Goal: Task Accomplishment & Management: Manage account settings

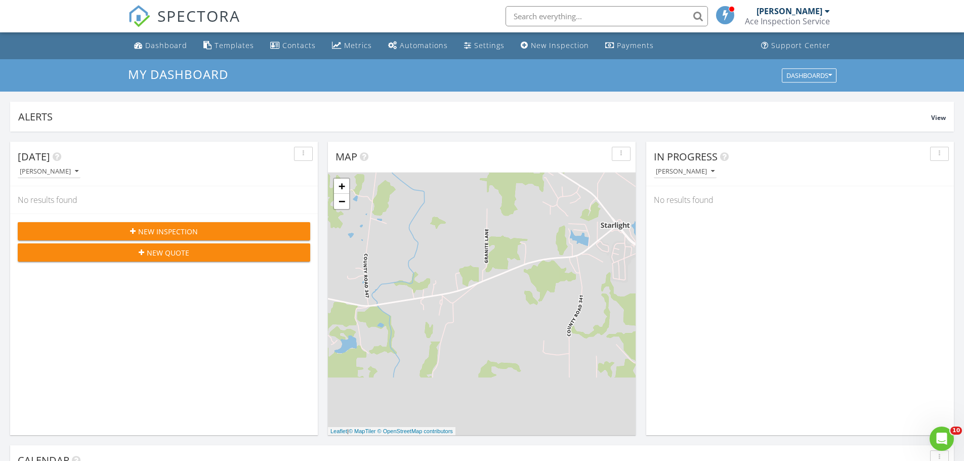
click at [179, 259] on button "New Quote" at bounding box center [164, 252] width 292 height 18
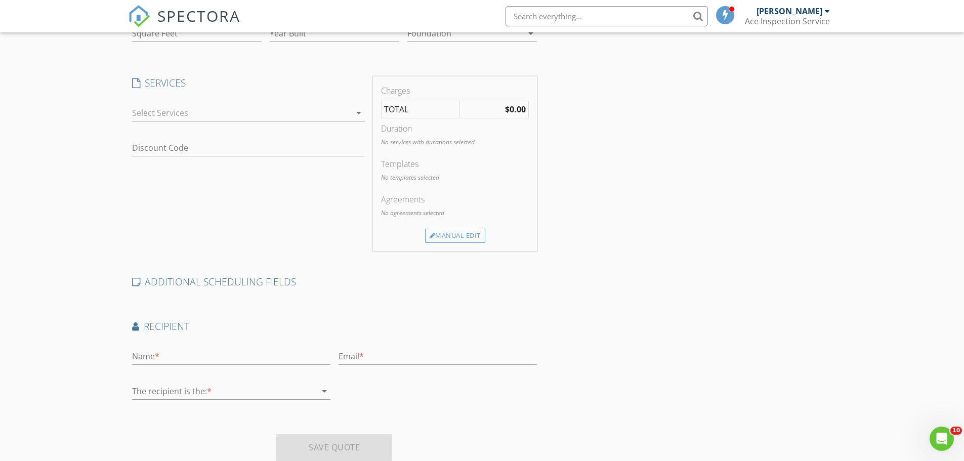
scroll to position [207, 0]
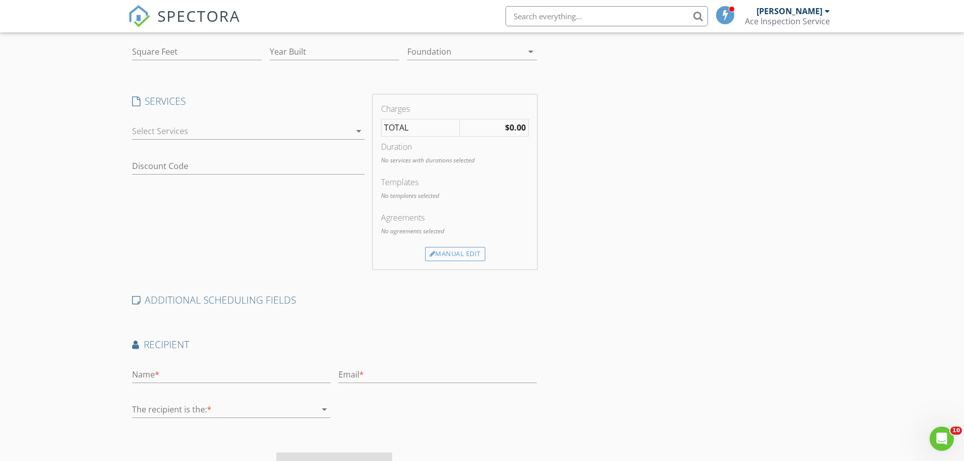
click at [334, 131] on div at bounding box center [241, 131] width 219 height 16
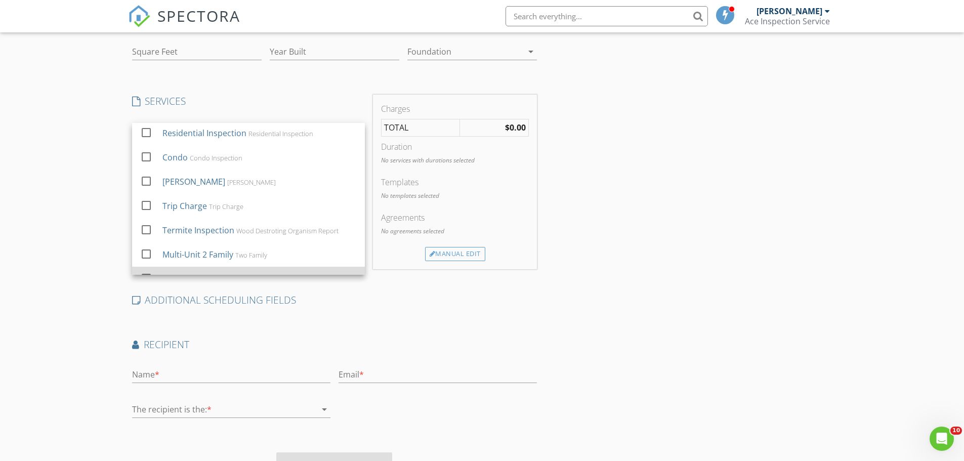
scroll to position [0, 0]
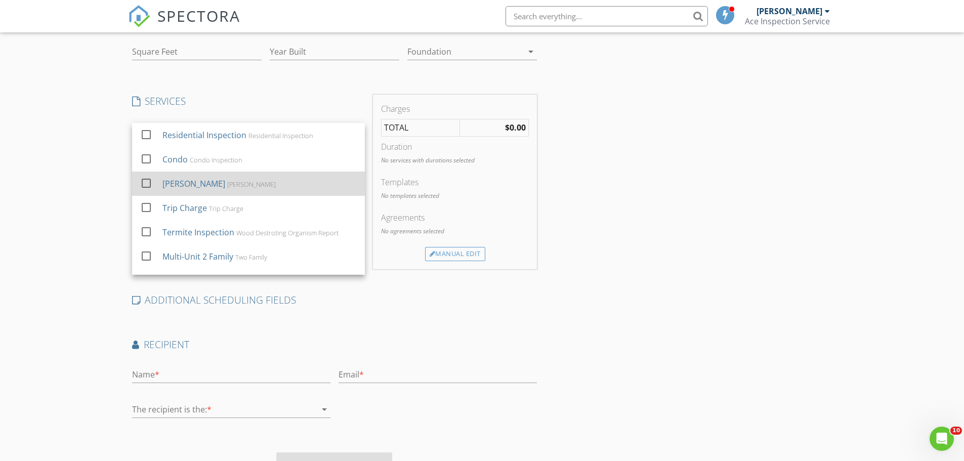
click at [149, 185] on div at bounding box center [146, 182] width 17 height 17
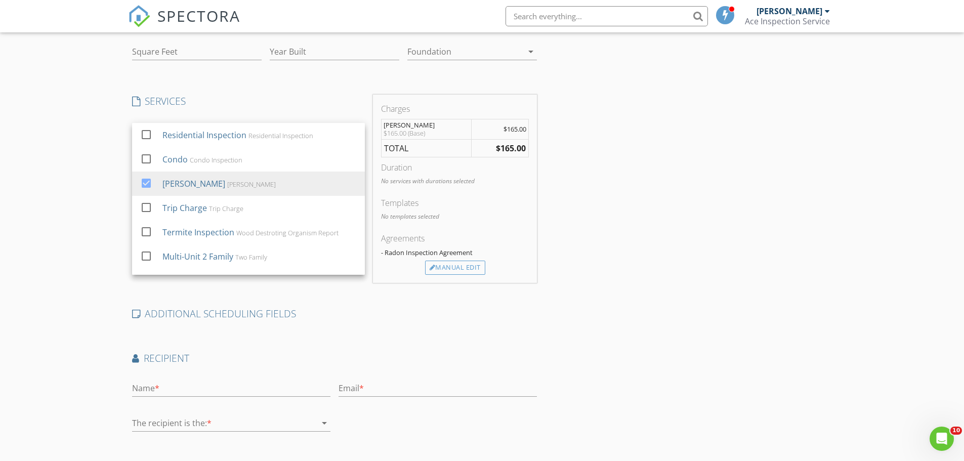
click at [777, 300] on div "Location Address Search Address Unit City State Zip County Square Feet Year Bui…" at bounding box center [482, 205] width 708 height 591
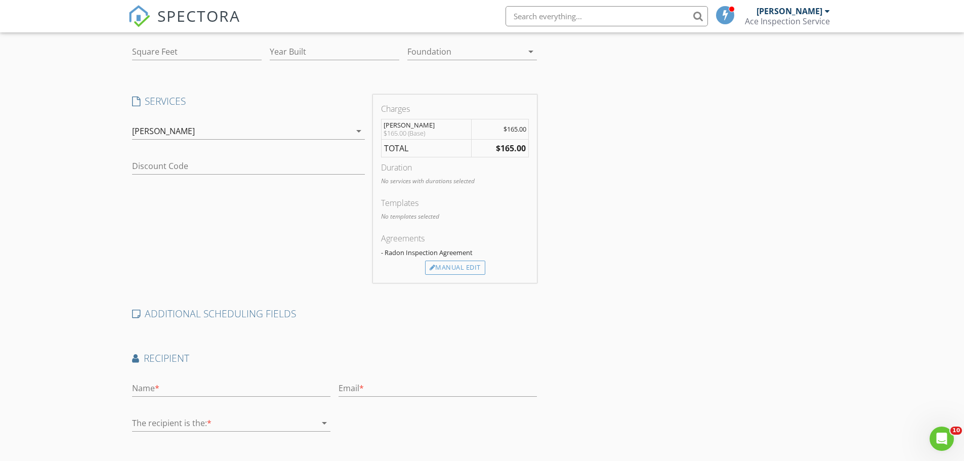
click at [777, 300] on div "Location Address Search Address Unit City State Zip County Square Feet Year Bui…" at bounding box center [482, 205] width 708 height 591
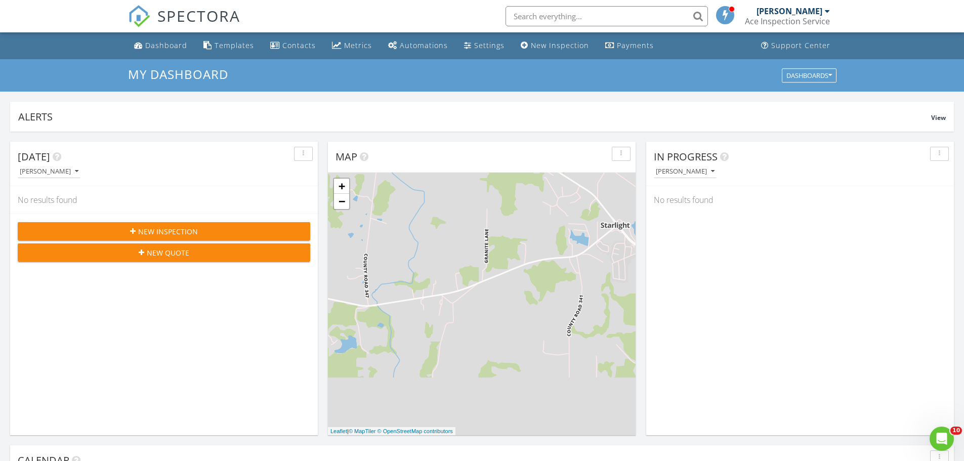
scroll to position [303, 0]
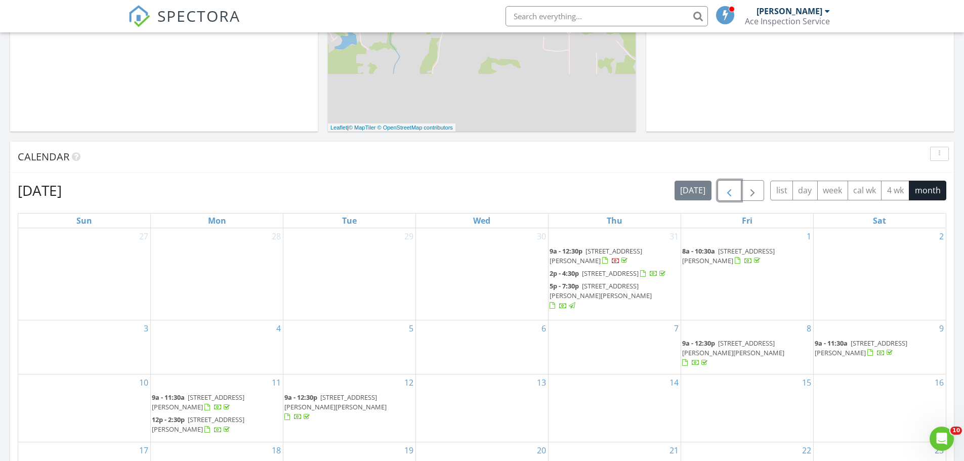
click at [733, 194] on span "button" at bounding box center [729, 191] width 12 height 12
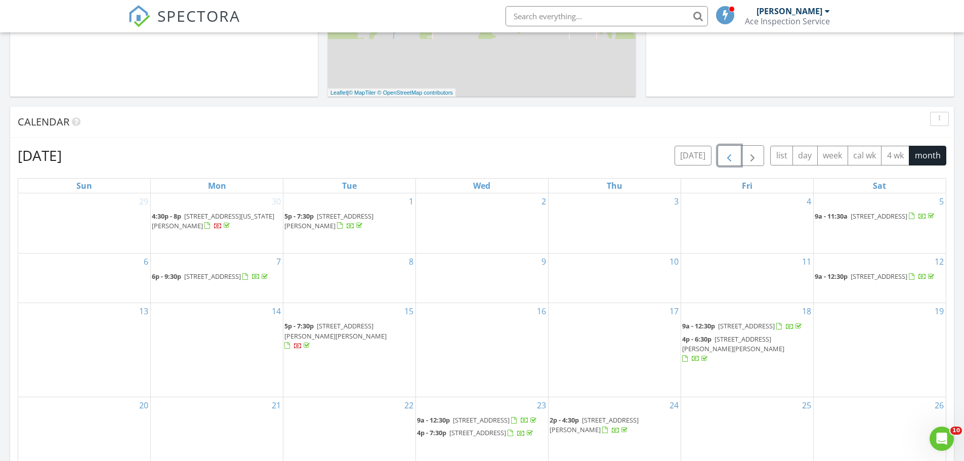
scroll to position [354, 0]
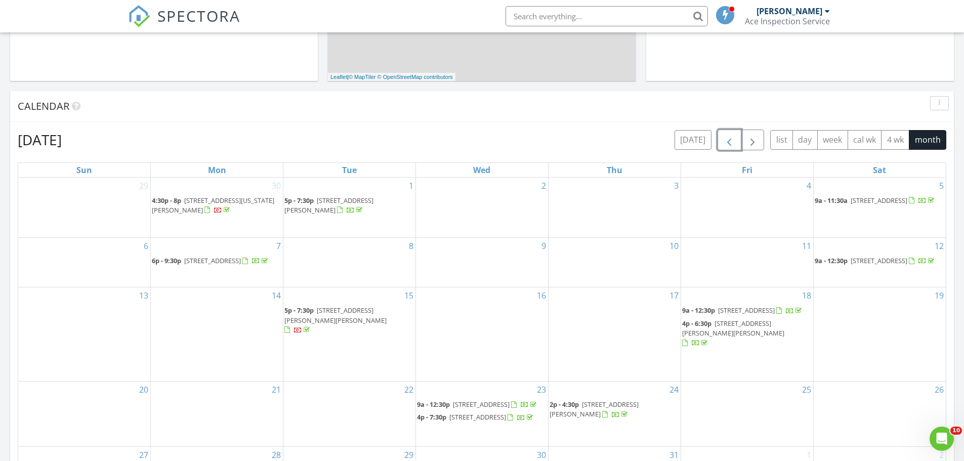
click at [768, 310] on span "1893 Eden Way, Cape Girardeau 63701" at bounding box center [746, 310] width 57 height 9
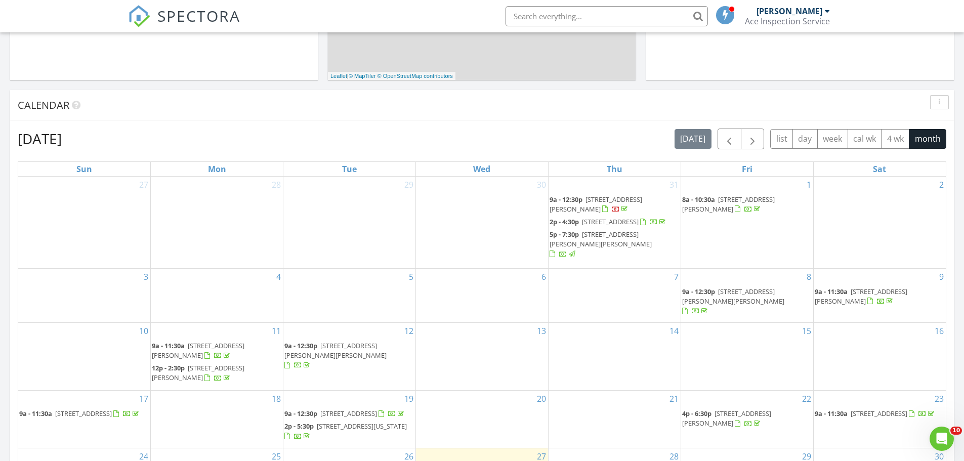
scroll to position [354, 0]
click at [730, 139] on span "button" at bounding box center [729, 140] width 12 height 12
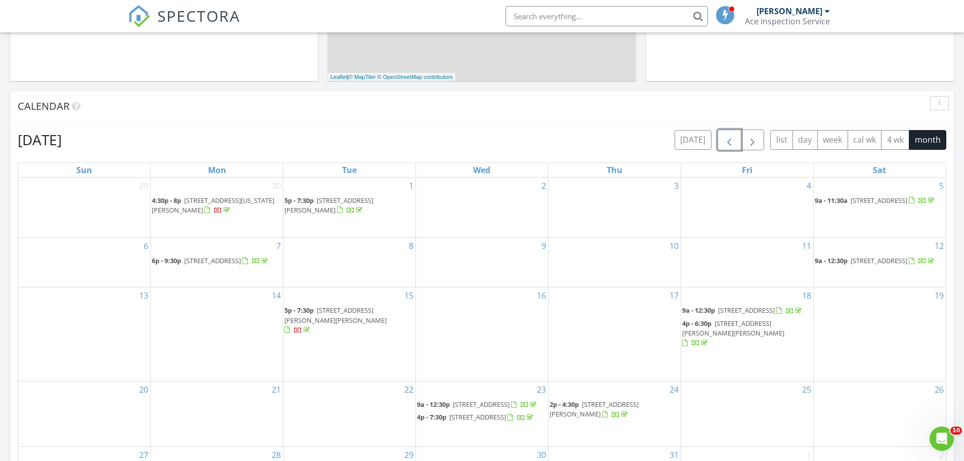
click at [780, 336] on span "[STREET_ADDRESS][PERSON_NAME][PERSON_NAME]" at bounding box center [733, 328] width 102 height 19
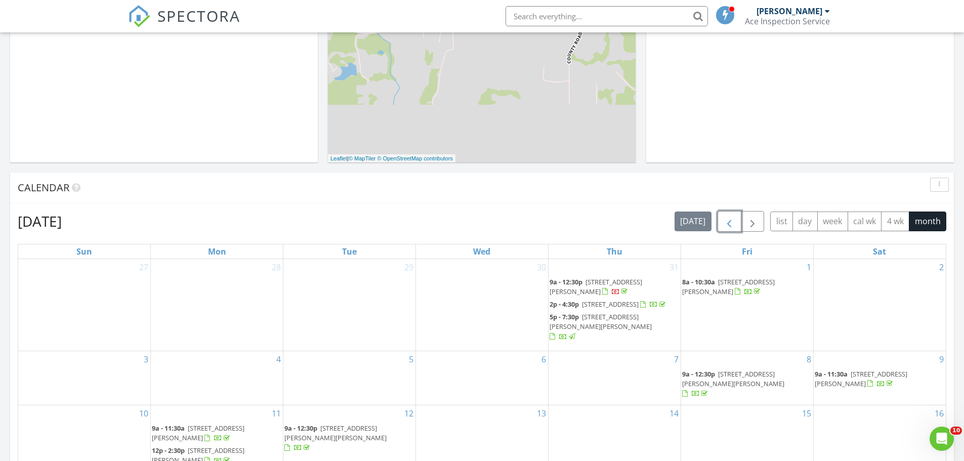
click at [728, 220] on span "button" at bounding box center [729, 221] width 12 height 12
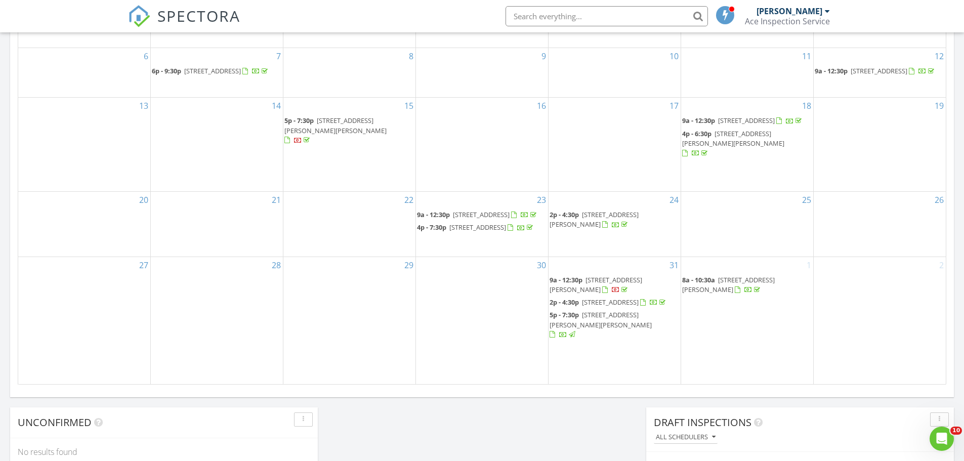
scroll to position [546, 0]
drag, startPoint x: 623, startPoint y: 197, endPoint x: 623, endPoint y: 205, distance: 8.6
click at [623, 208] on span "[STREET_ADDRESS][PERSON_NAME]" at bounding box center [593, 217] width 89 height 19
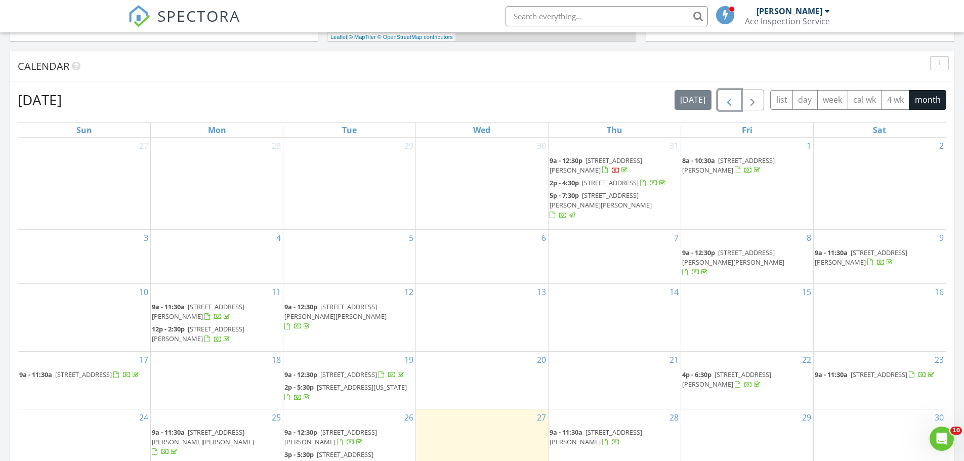
click at [730, 102] on span "button" at bounding box center [729, 100] width 12 height 12
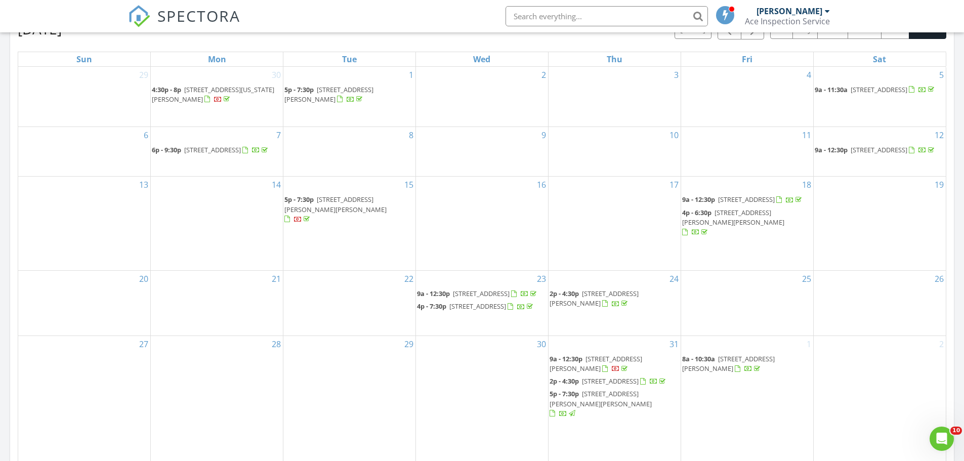
scroll to position [515, 0]
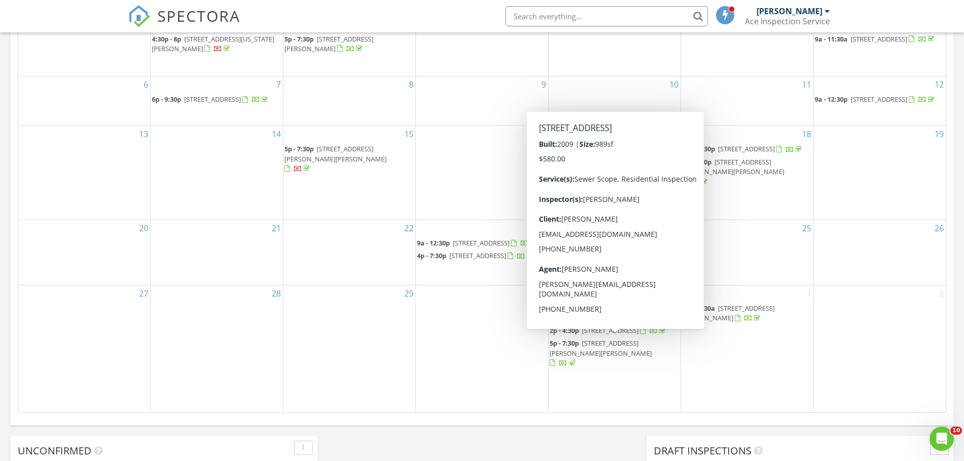
click at [638, 335] on span "[STREET_ADDRESS]" at bounding box center [610, 330] width 57 height 9
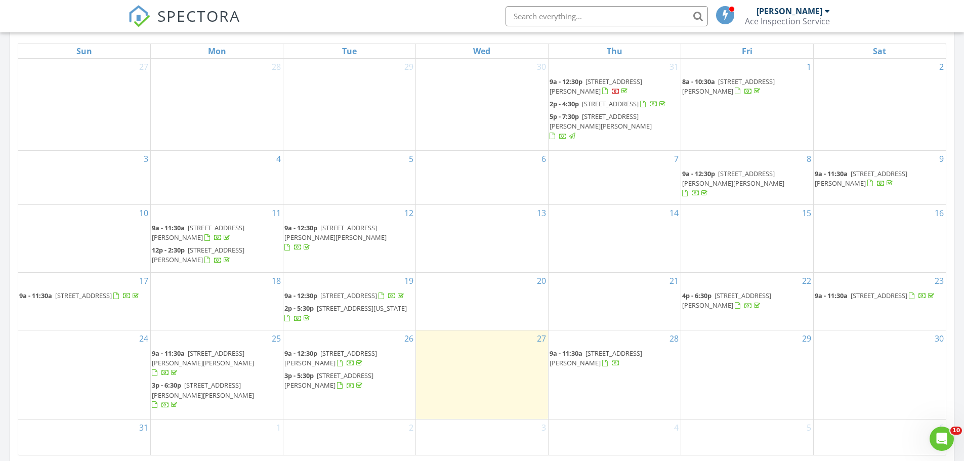
scroll to position [414, 0]
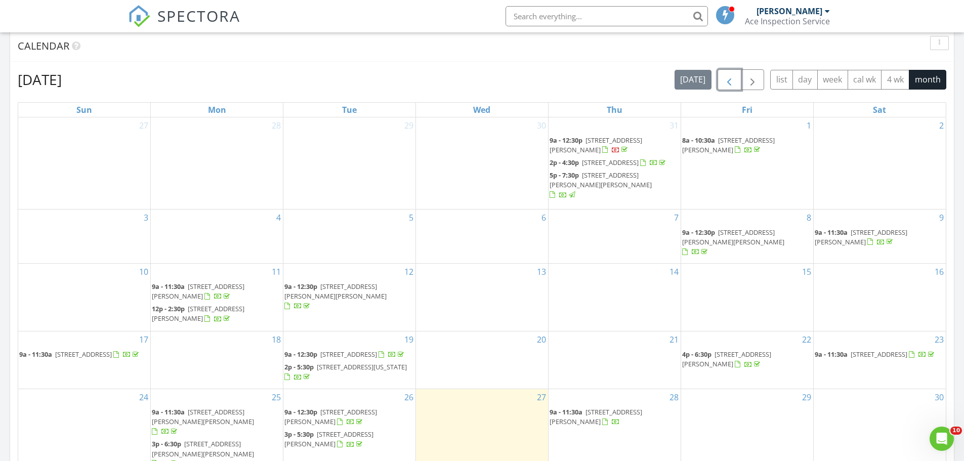
click at [733, 80] on span "button" at bounding box center [729, 80] width 12 height 12
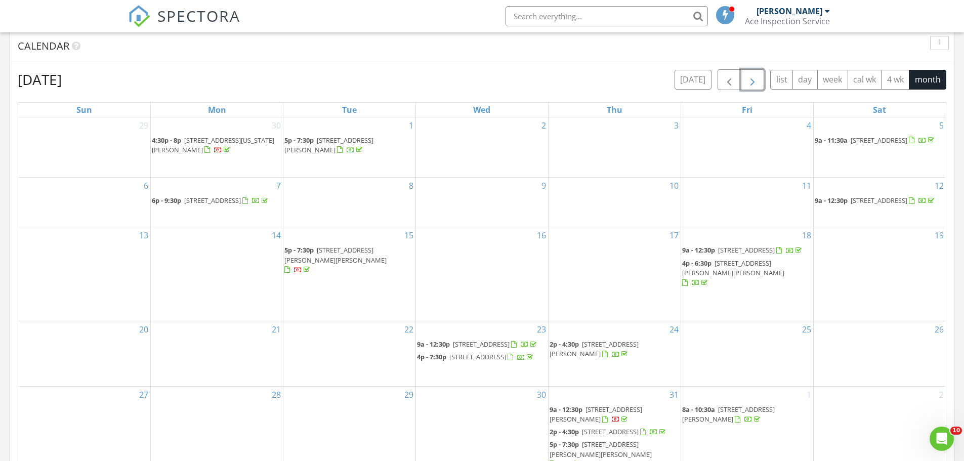
click at [748, 77] on span "button" at bounding box center [752, 80] width 12 height 12
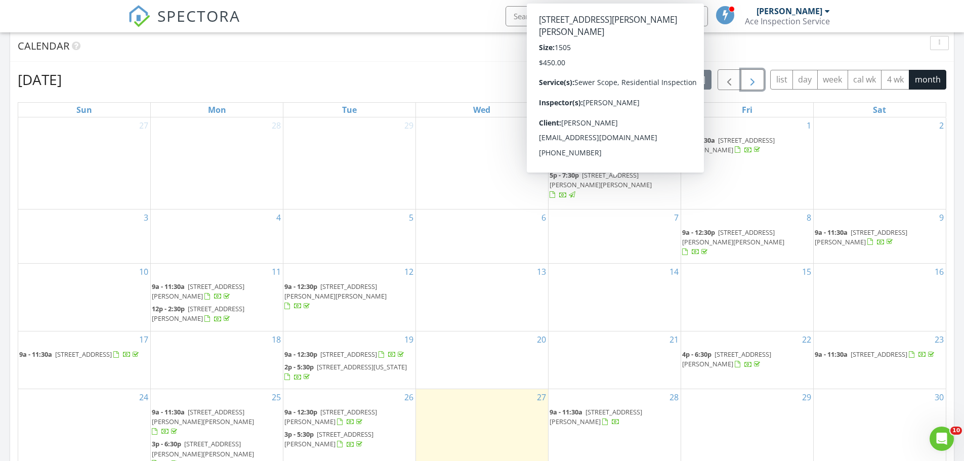
click at [630, 184] on span "[STREET_ADDRESS][PERSON_NAME][PERSON_NAME]" at bounding box center [600, 179] width 102 height 19
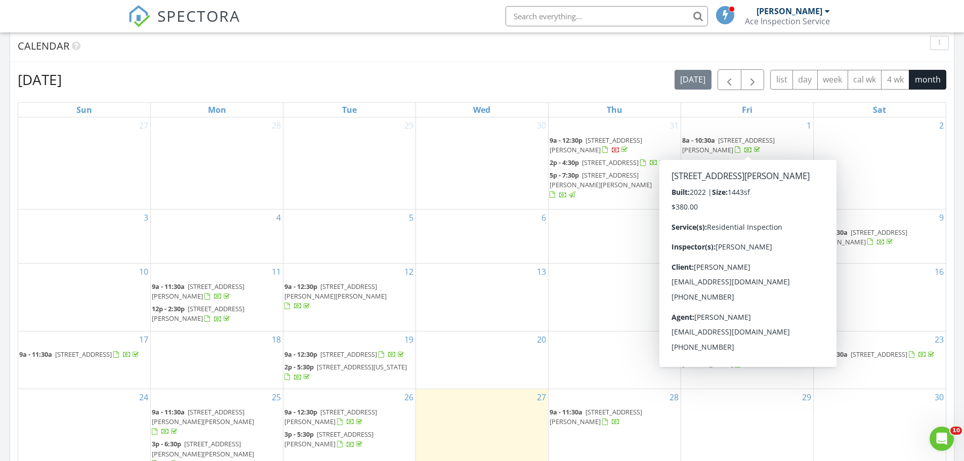
click at [748, 140] on span "[STREET_ADDRESS][PERSON_NAME]" at bounding box center [728, 145] width 93 height 19
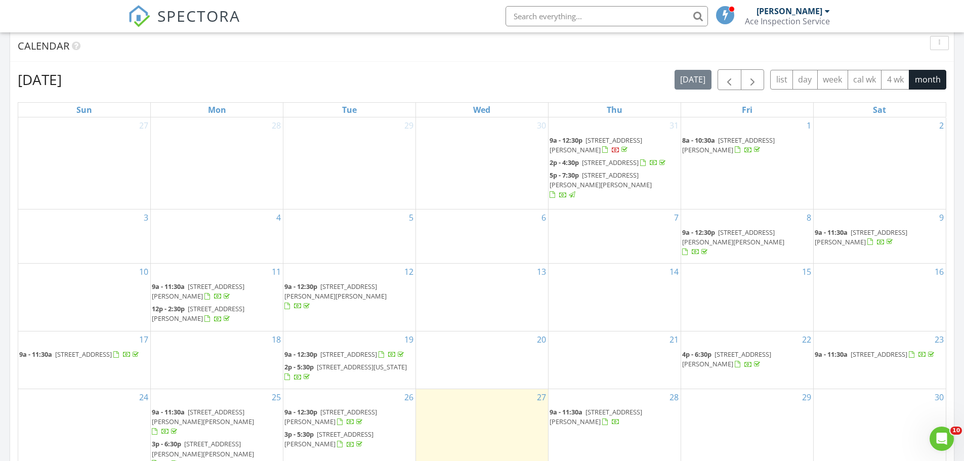
click at [765, 239] on span "[STREET_ADDRESS][PERSON_NAME][PERSON_NAME]" at bounding box center [733, 237] width 102 height 19
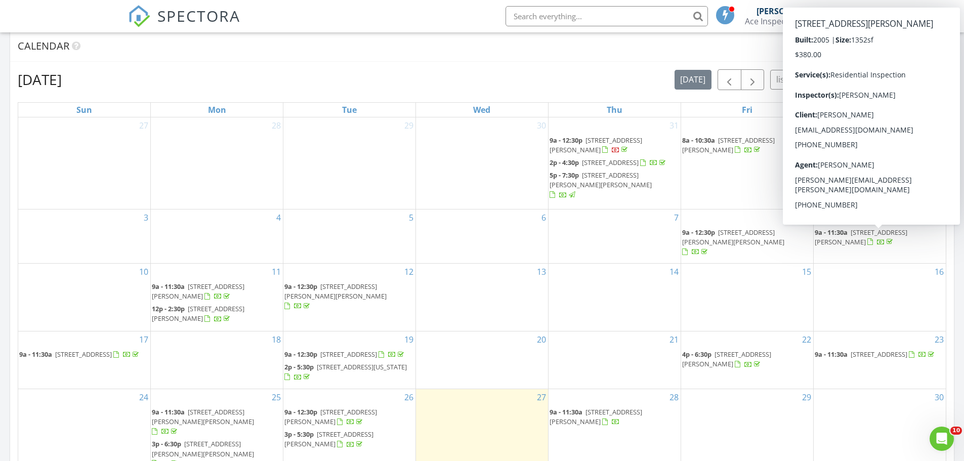
click at [879, 238] on span "[STREET_ADDRESS][PERSON_NAME]" at bounding box center [860, 237] width 93 height 19
